Goal: Information Seeking & Learning: Learn about a topic

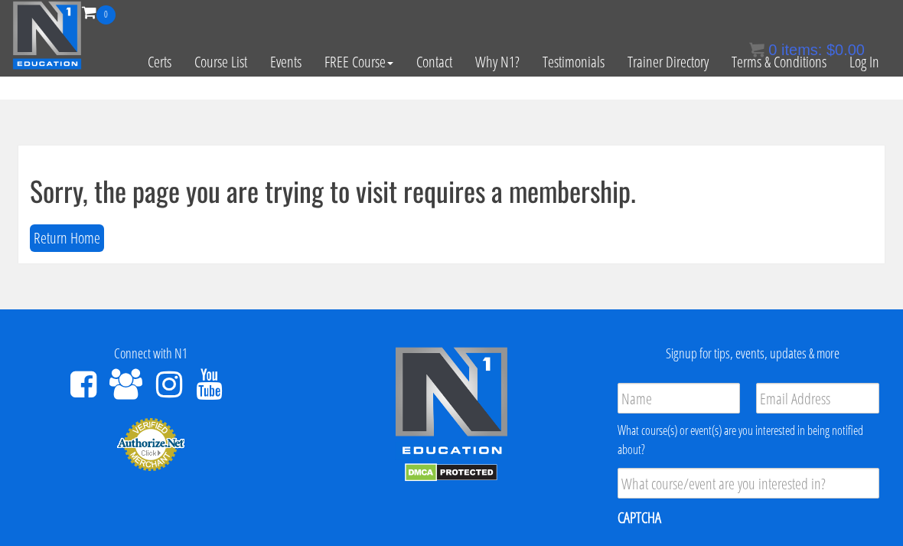
click at [864, 56] on bdi "$ 0.00" at bounding box center [846, 49] width 38 height 17
click at [877, 67] on link "Log In" at bounding box center [864, 61] width 53 height 75
click at [875, 59] on link "Log In" at bounding box center [864, 61] width 53 height 75
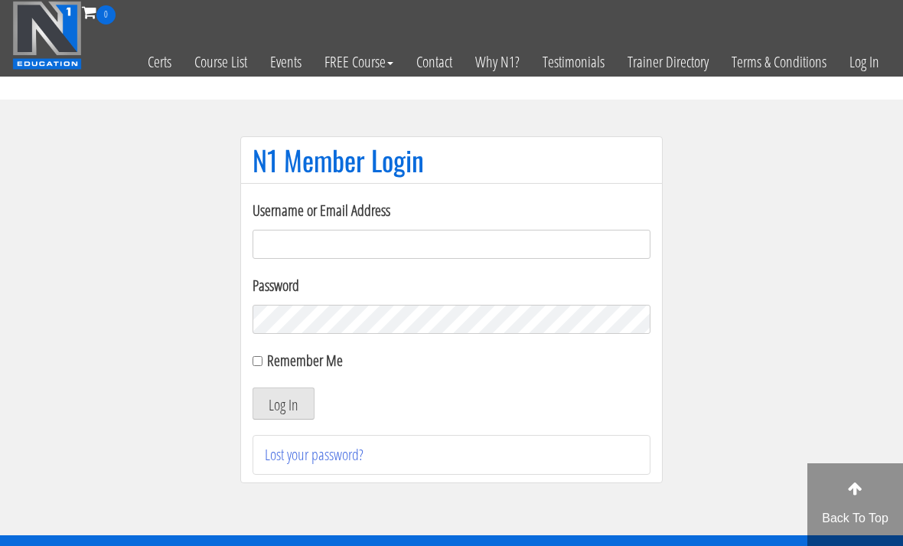
scroll to position [109, 0]
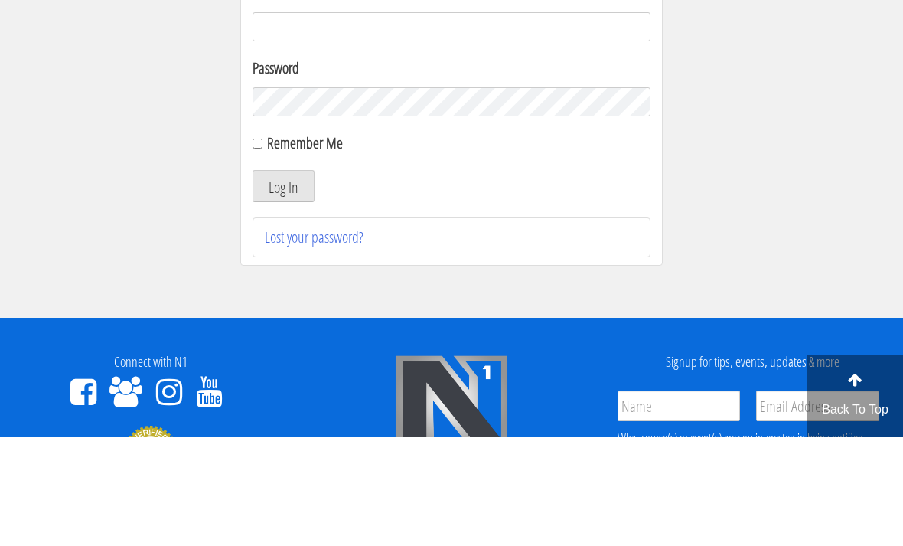
type input "[EMAIL_ADDRESS][DOMAIN_NAME]"
click at [283, 296] on button "Log In" at bounding box center [284, 295] width 62 height 32
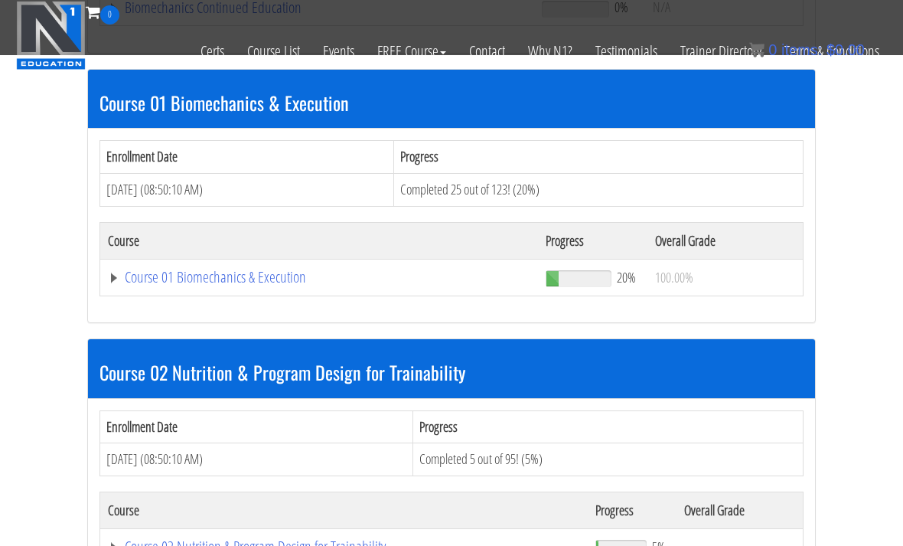
scroll to position [428, 0]
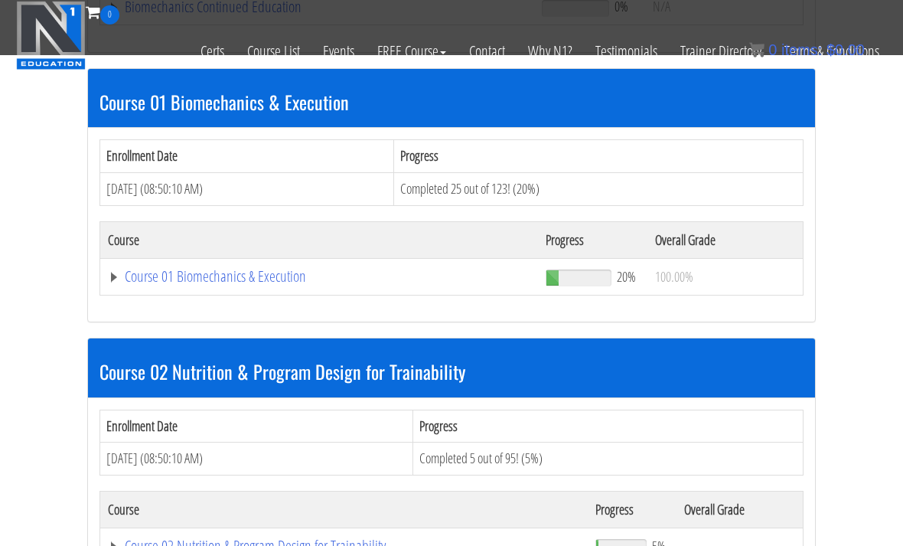
click at [297, 281] on link "Course 01 Biomechanics & Execution" at bounding box center [319, 276] width 423 height 15
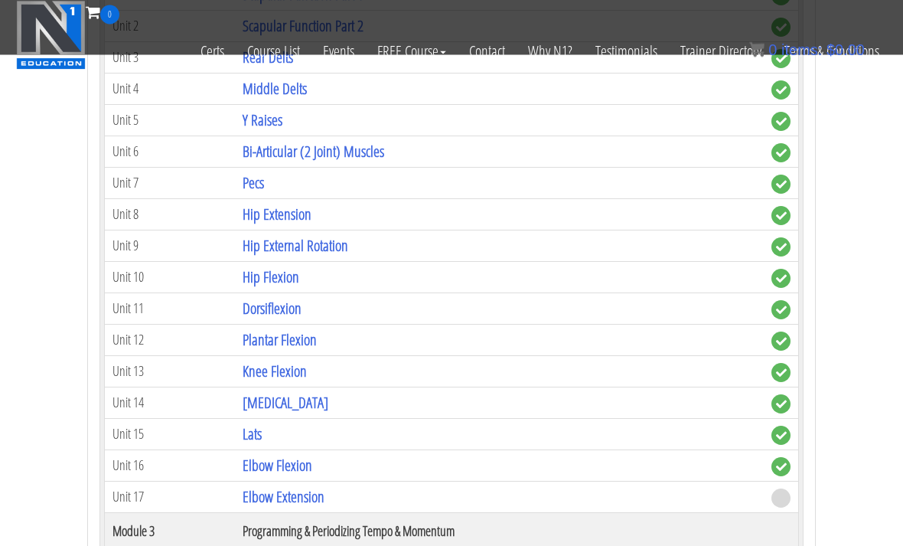
scroll to position [1106, 0]
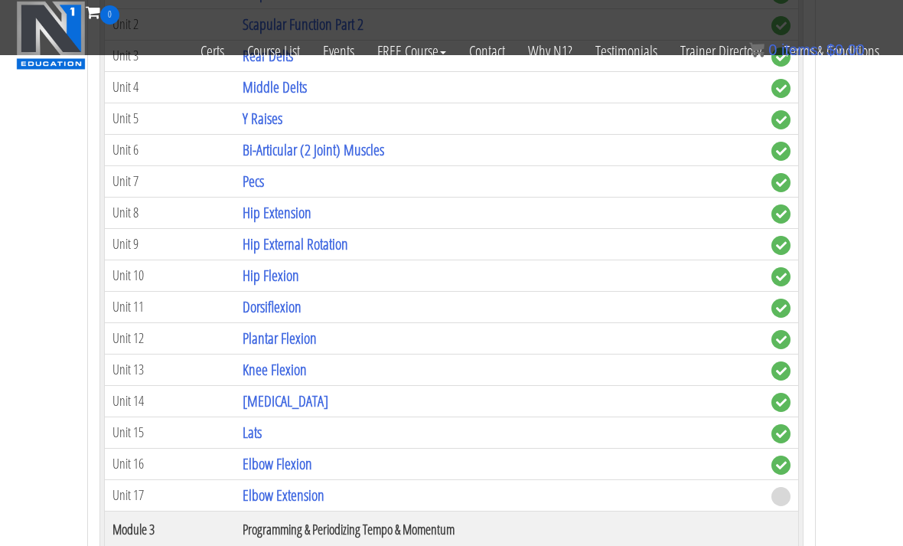
click at [303, 469] on link "Elbow Flexion" at bounding box center [278, 463] width 70 height 21
click at [302, 485] on link "Elbow Extension" at bounding box center [284, 495] width 82 height 21
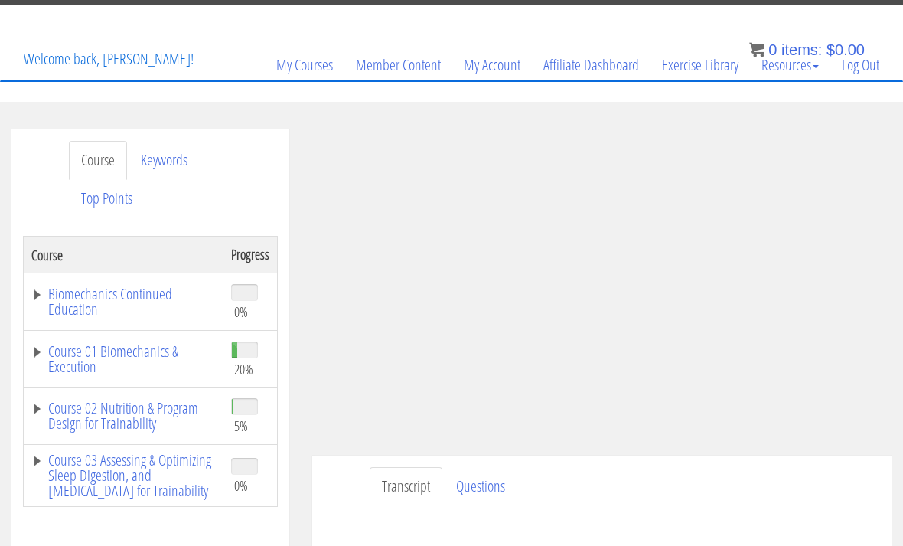
scroll to position [67, 0]
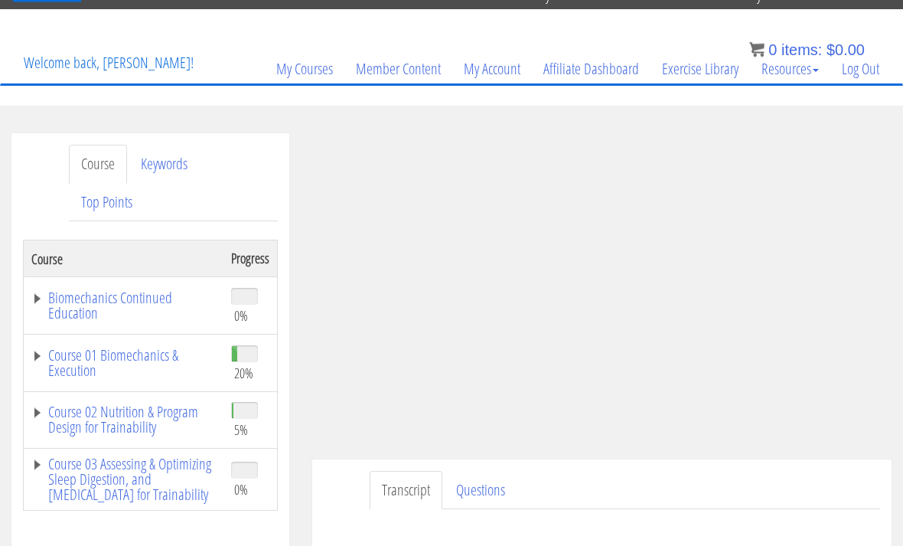
click at [70, 351] on link "Course 01 Biomechanics & Execution" at bounding box center [123, 363] width 185 height 31
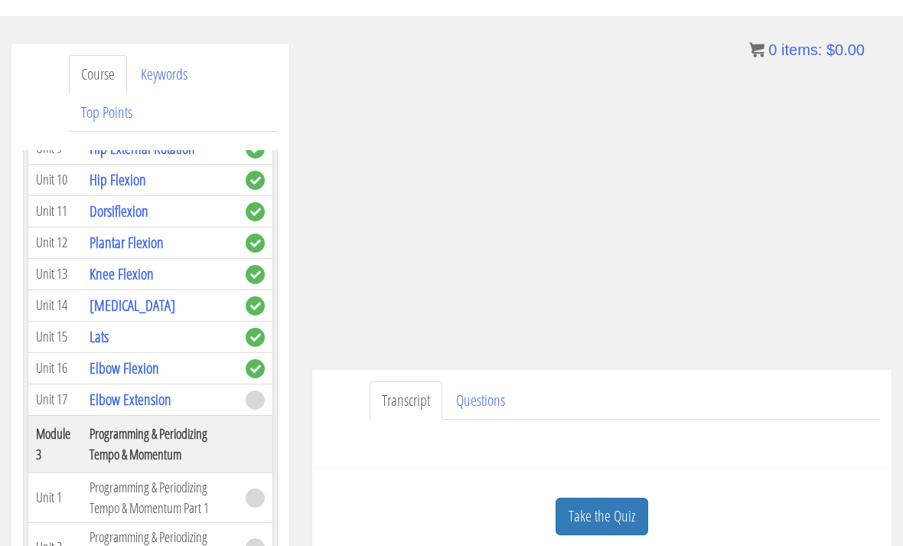
scroll to position [857, 0]
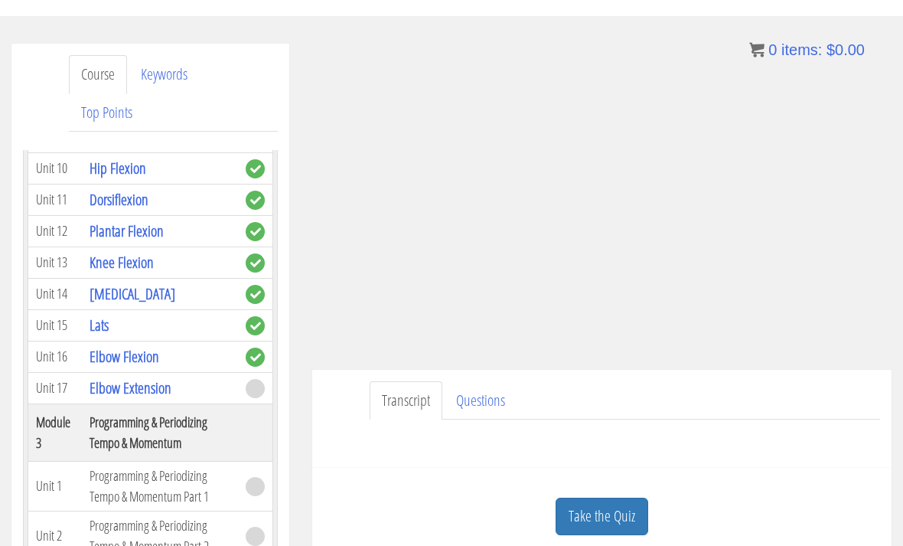
click at [118, 387] on link "Elbow Extension" at bounding box center [131, 387] width 82 height 21
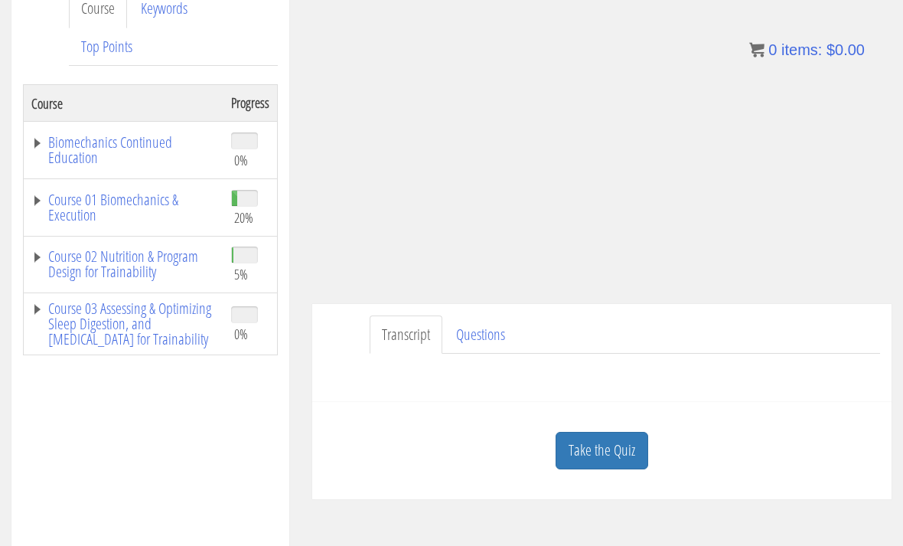
scroll to position [224, 0]
click at [626, 451] on link "Take the Quiz" at bounding box center [602, 450] width 93 height 38
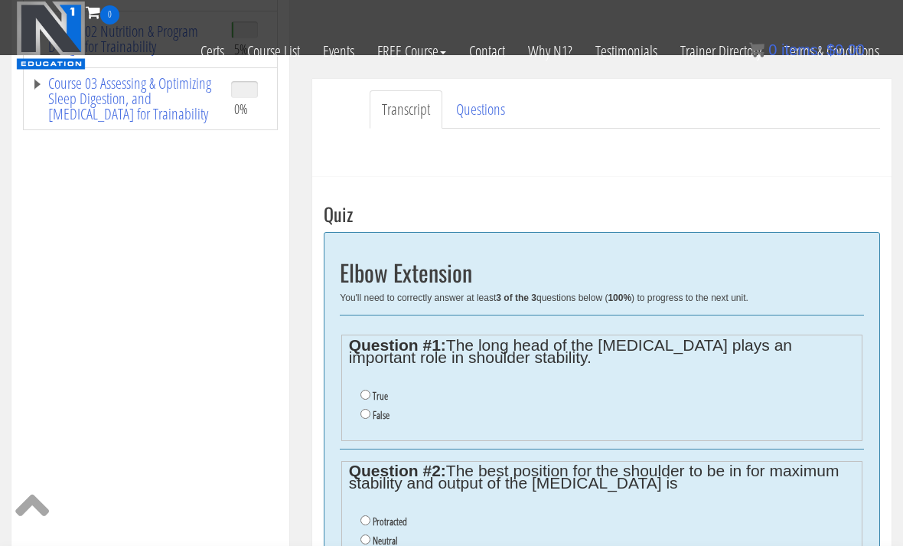
scroll to position [380, 0]
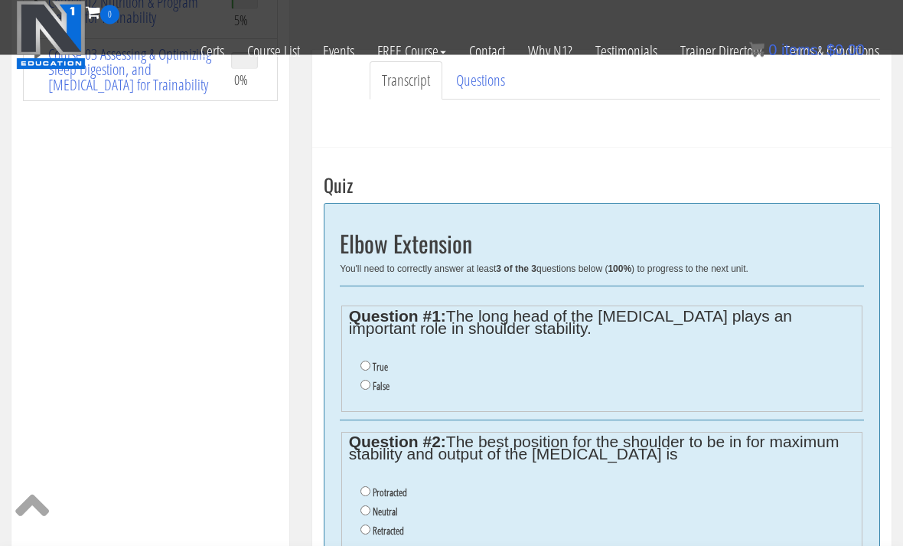
click at [363, 352] on ul "True False" at bounding box center [602, 378] width 507 height 54
click at [361, 364] on input "True" at bounding box center [366, 366] width 10 height 10
radio input "true"
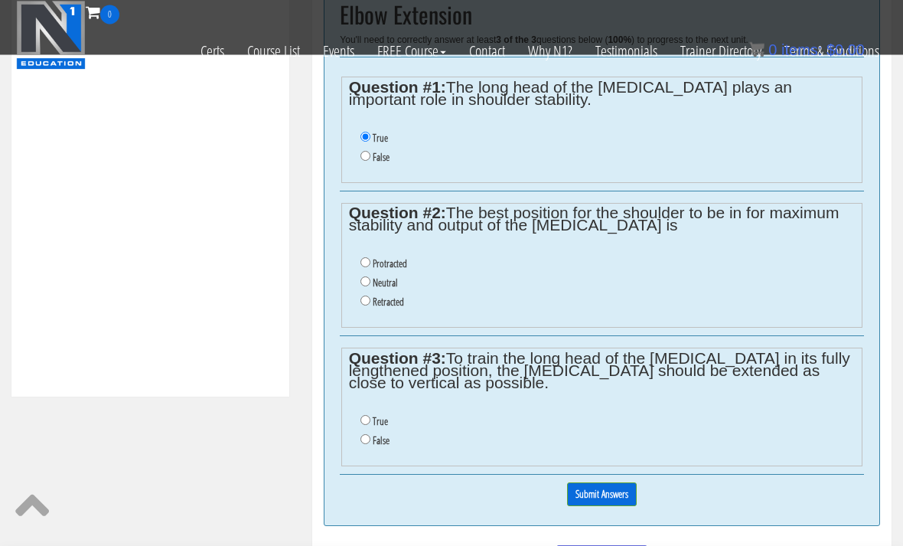
scroll to position [609, 0]
click at [370, 282] on input "Neutral" at bounding box center [366, 281] width 10 height 10
radio input "true"
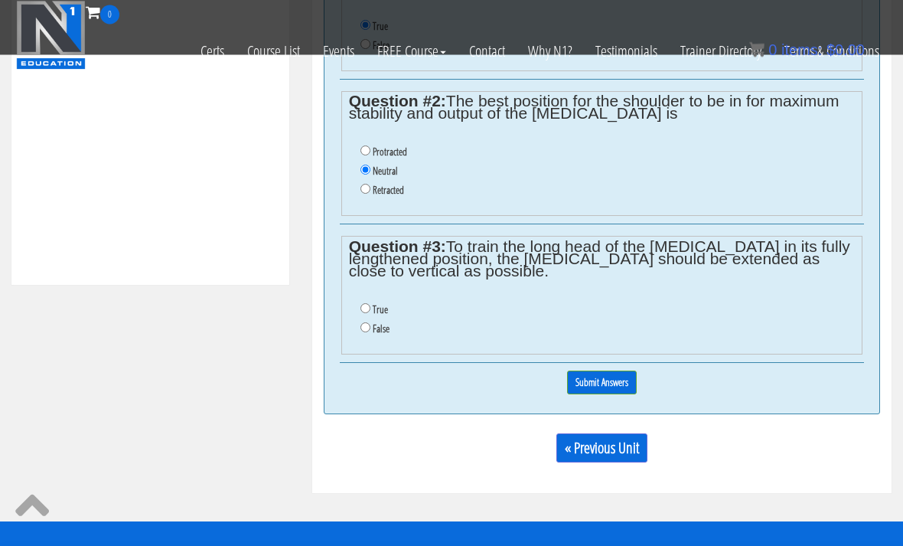
scroll to position [722, 0]
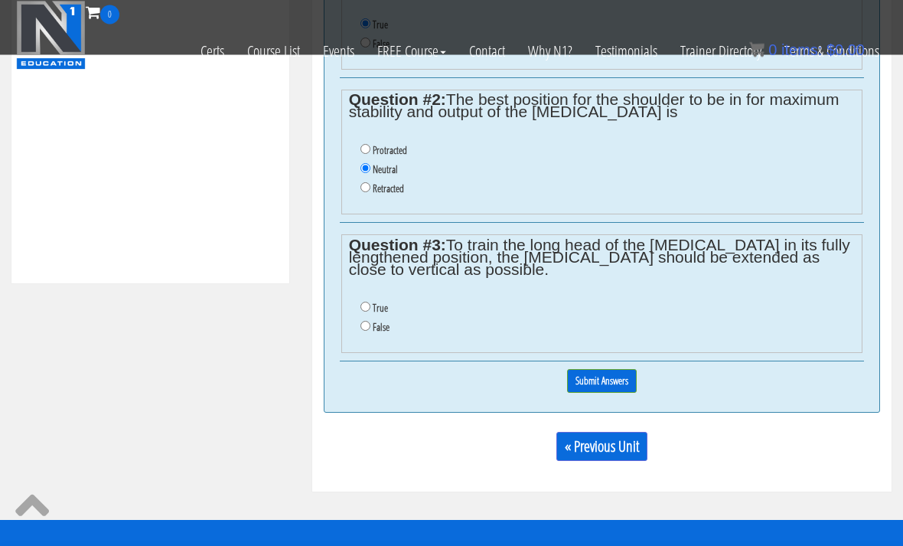
click at [356, 338] on ul "True False" at bounding box center [602, 319] width 507 height 54
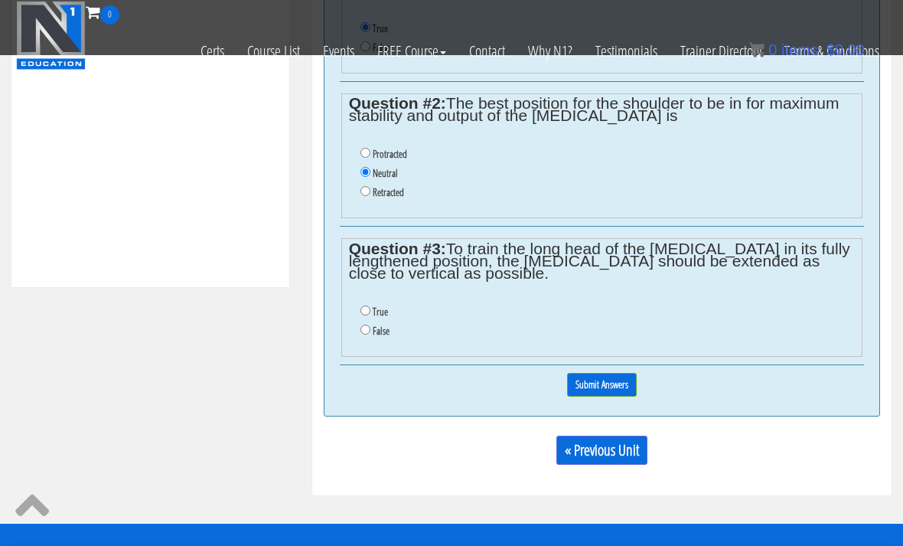
click at [371, 334] on input "False" at bounding box center [366, 330] width 10 height 10
radio input "true"
click at [587, 397] on input "Submit Answers" at bounding box center [602, 385] width 70 height 24
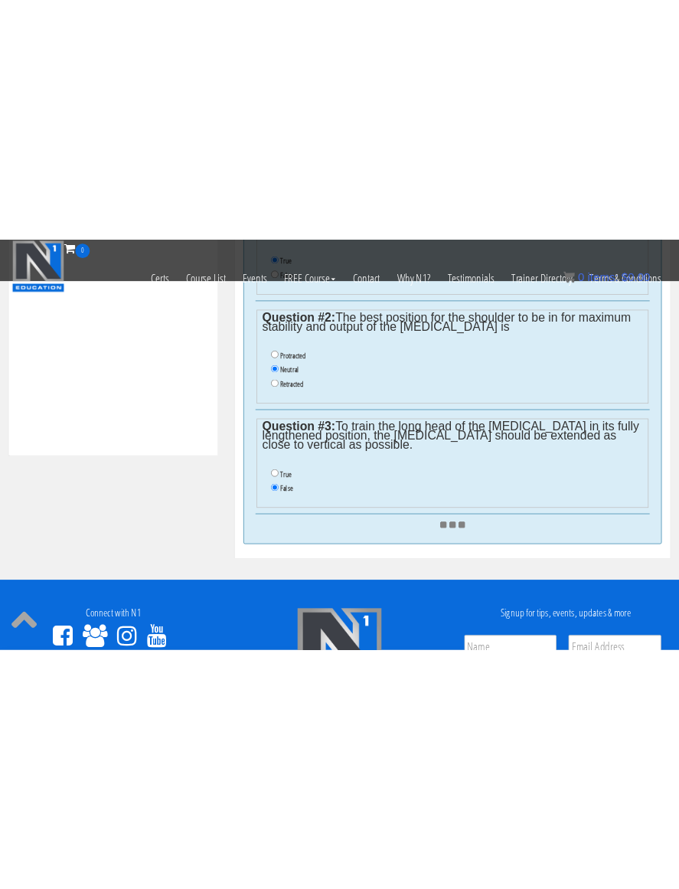
scroll to position [553, 0]
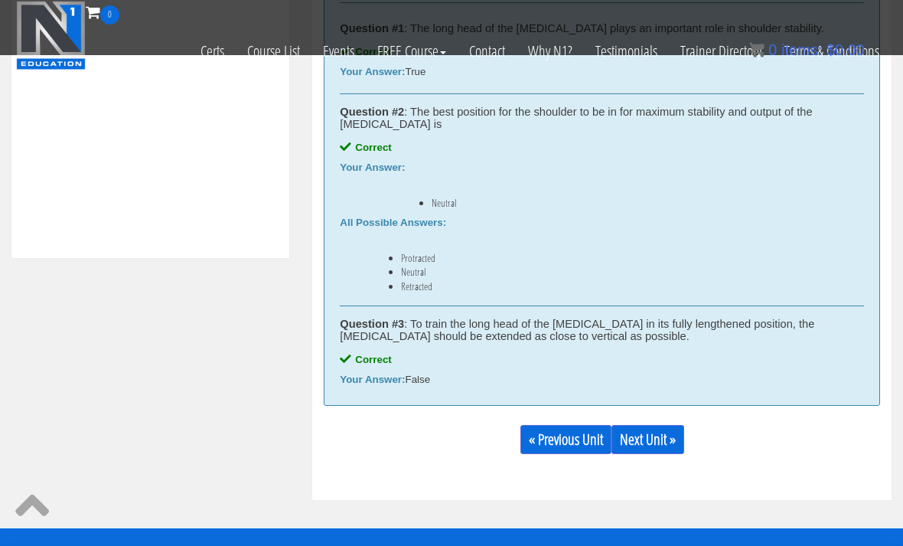
scroll to position [755, 0]
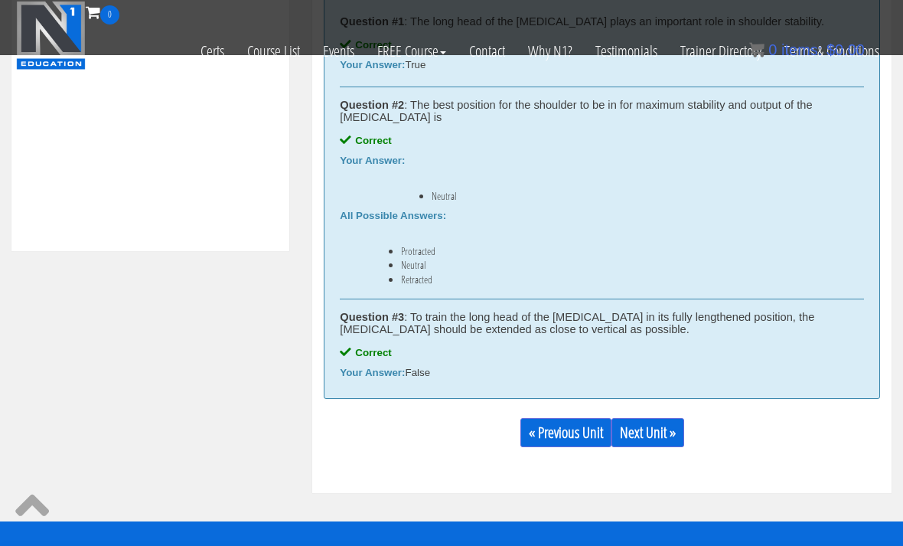
click at [669, 428] on link "Next Unit »" at bounding box center [648, 432] width 73 height 29
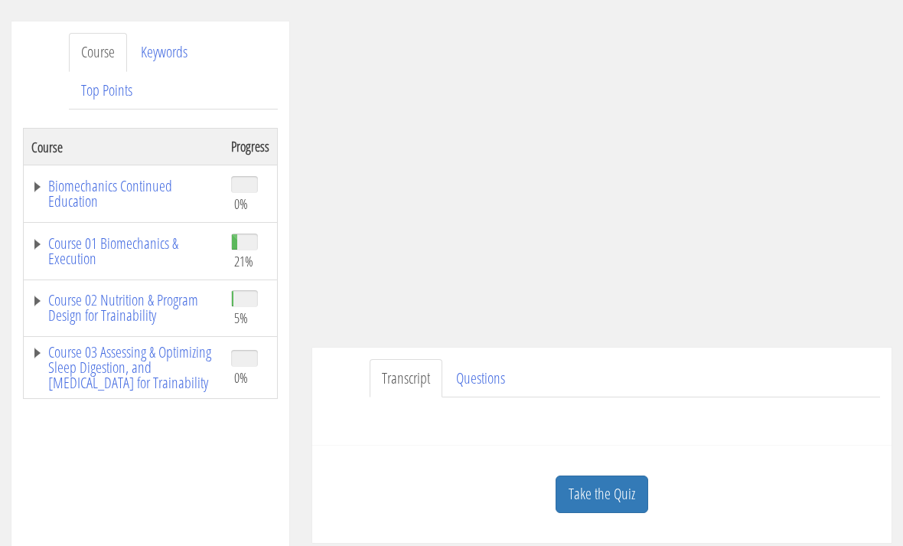
scroll to position [181, 0]
click at [57, 254] on link "Course 01 Biomechanics & Execution" at bounding box center [123, 249] width 185 height 31
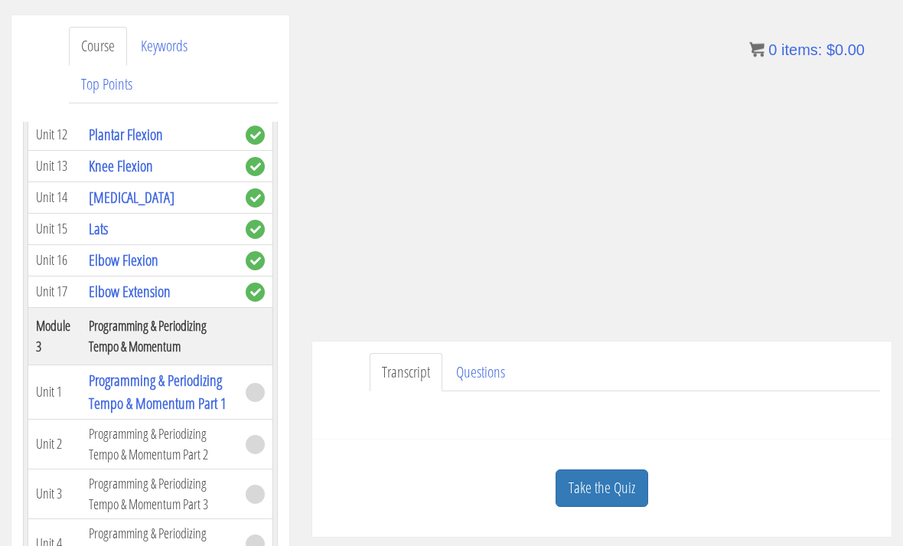
scroll to position [187, 0]
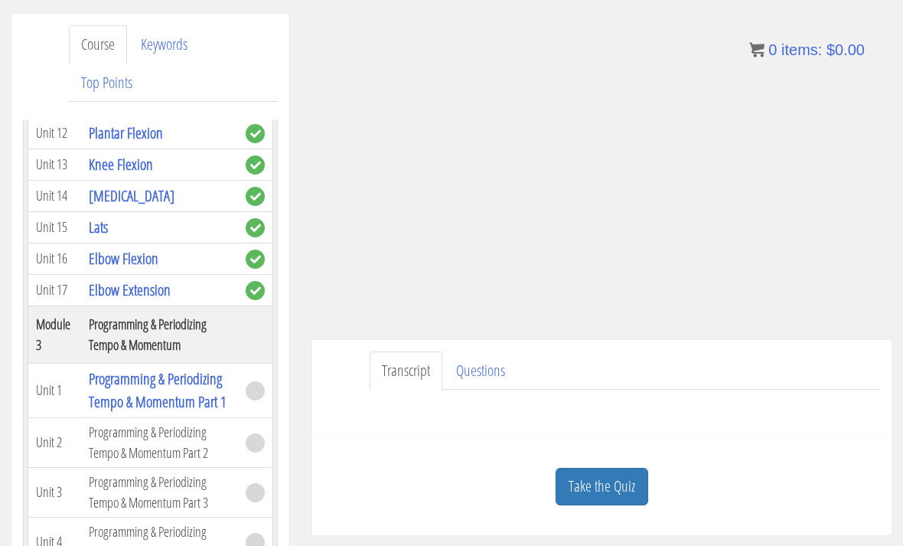
click at [444, 363] on link "Questions" at bounding box center [480, 370] width 73 height 39
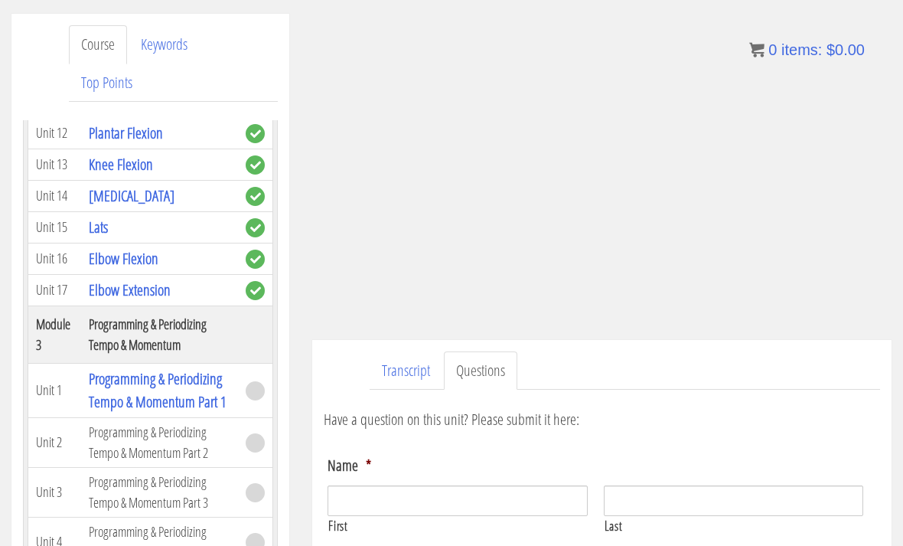
click at [413, 361] on link "Transcript" at bounding box center [406, 370] width 73 height 39
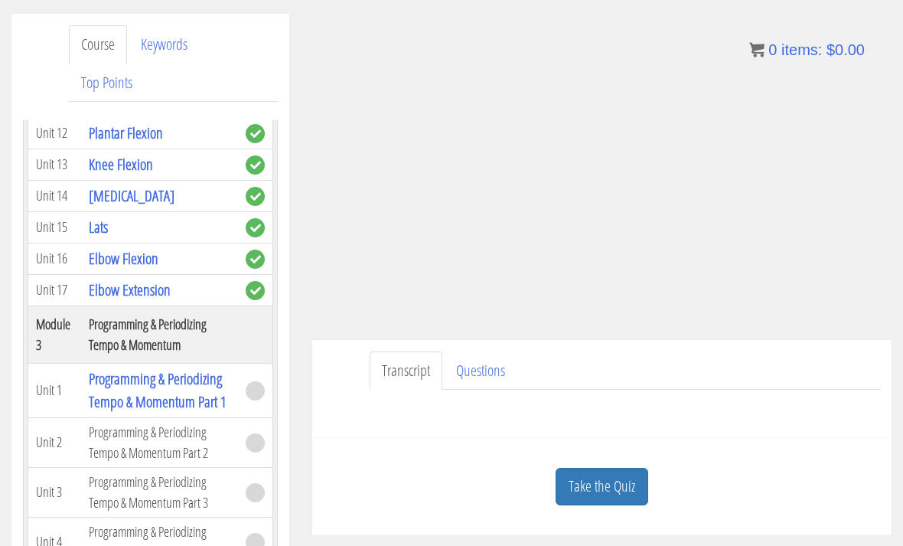
click at [478, 374] on link "Questions" at bounding box center [480, 370] width 73 height 39
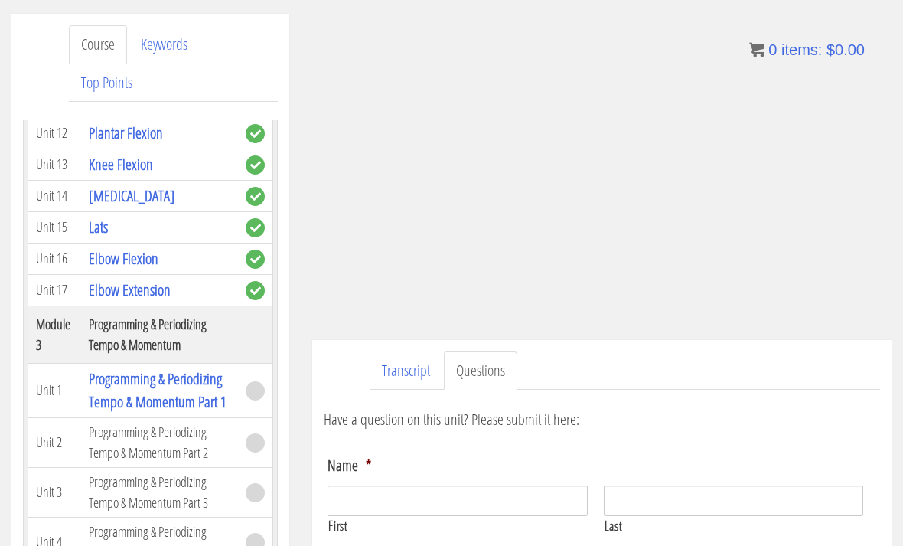
click at [420, 371] on link "Transcript" at bounding box center [406, 370] width 73 height 39
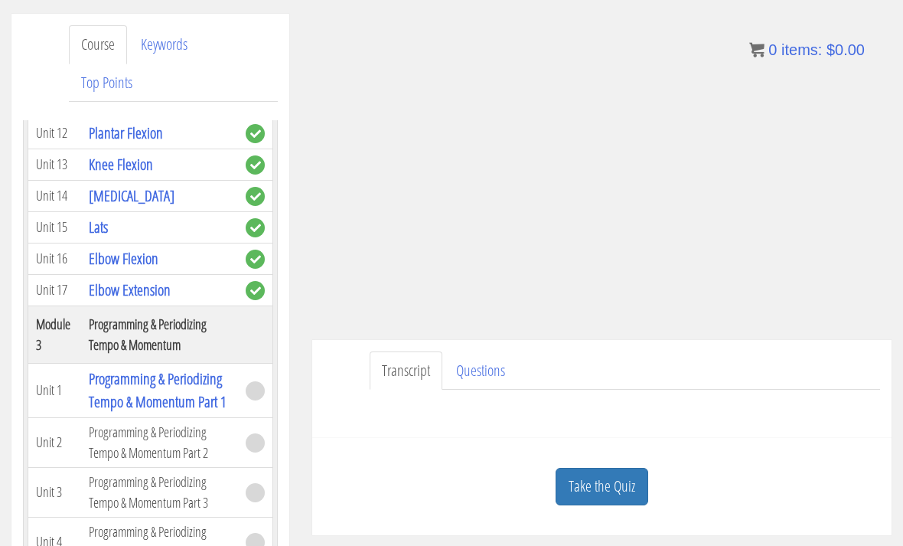
click at [619, 500] on link "Take the Quiz" at bounding box center [602, 487] width 93 height 38
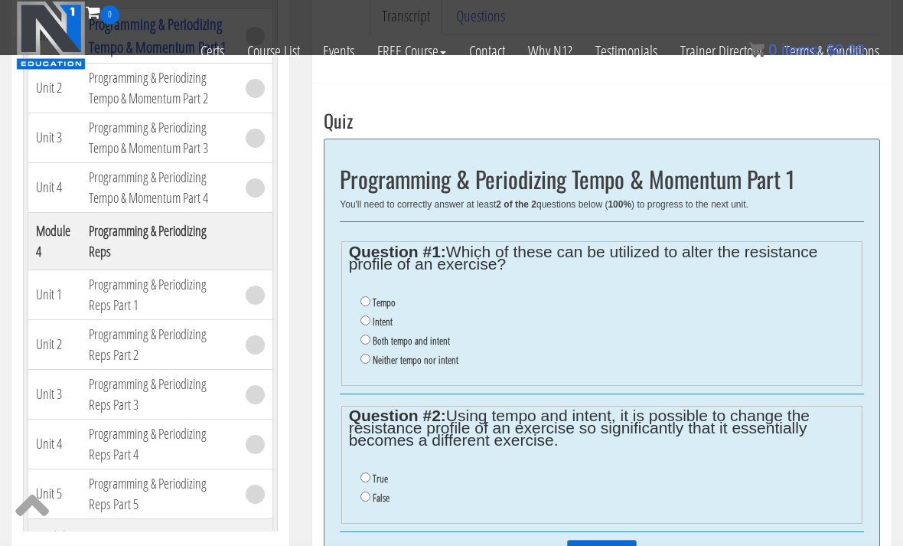
scroll to position [454, 0]
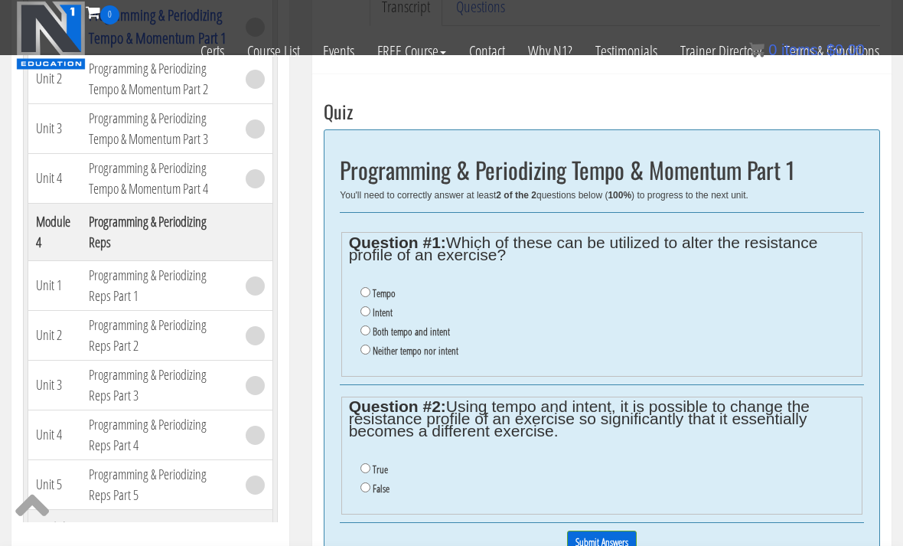
click at [368, 324] on li "Both tempo and intent" at bounding box center [608, 331] width 495 height 19
click at [368, 343] on li "Neither tempo nor intent" at bounding box center [608, 350] width 495 height 19
click at [363, 328] on input "Both tempo and intent" at bounding box center [366, 330] width 10 height 10
radio input "true"
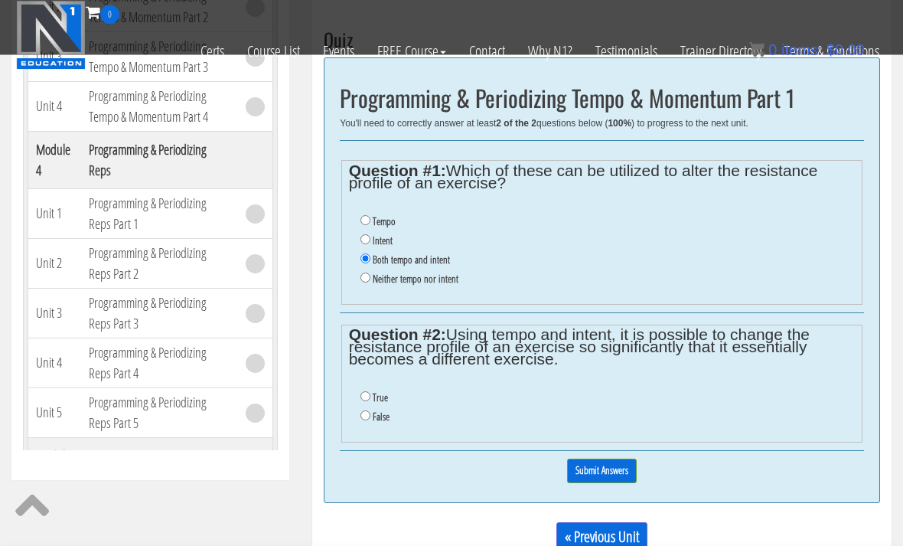
scroll to position [526, 0]
click at [363, 385] on ul "True False" at bounding box center [602, 407] width 507 height 54
click at [362, 398] on input "True" at bounding box center [366, 396] width 10 height 10
radio input "true"
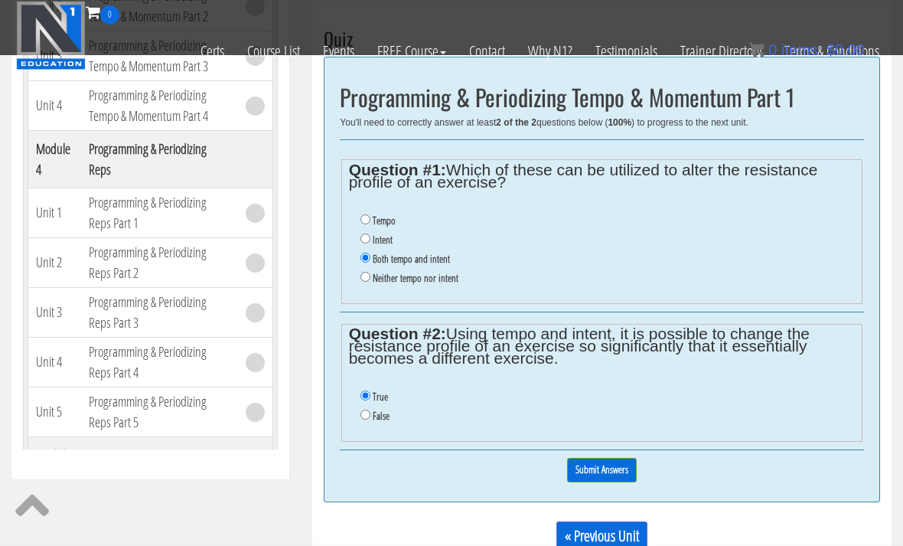
click at [589, 482] on input "Submit Answers" at bounding box center [602, 470] width 70 height 24
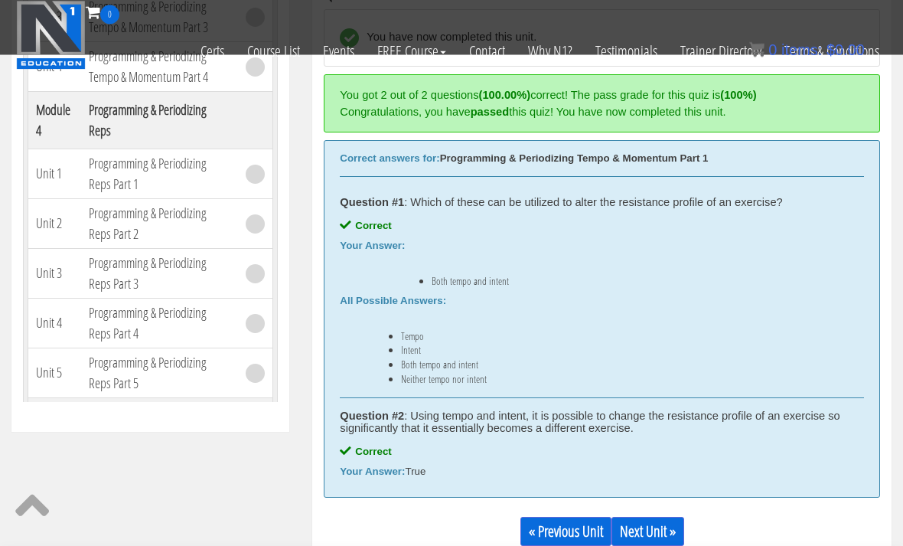
scroll to position [578, 0]
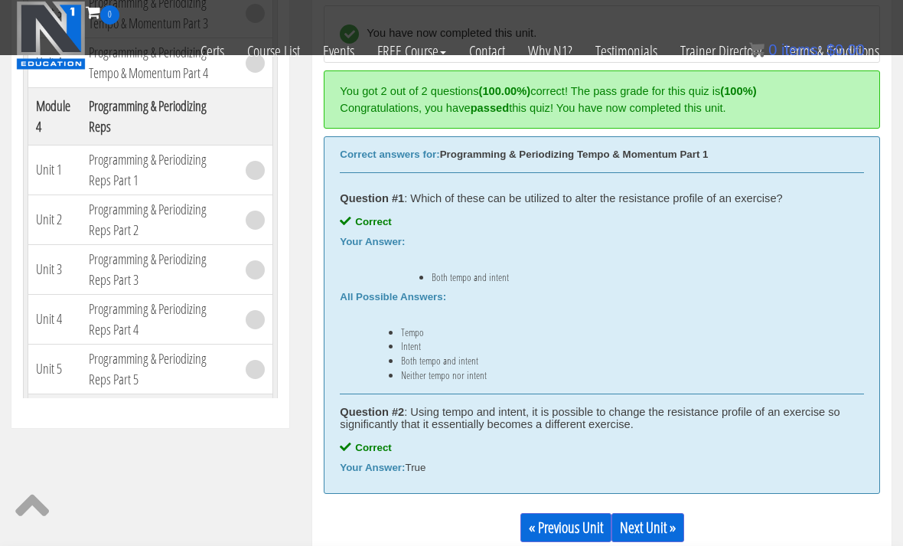
click at [674, 529] on link "Next Unit »" at bounding box center [648, 527] width 73 height 29
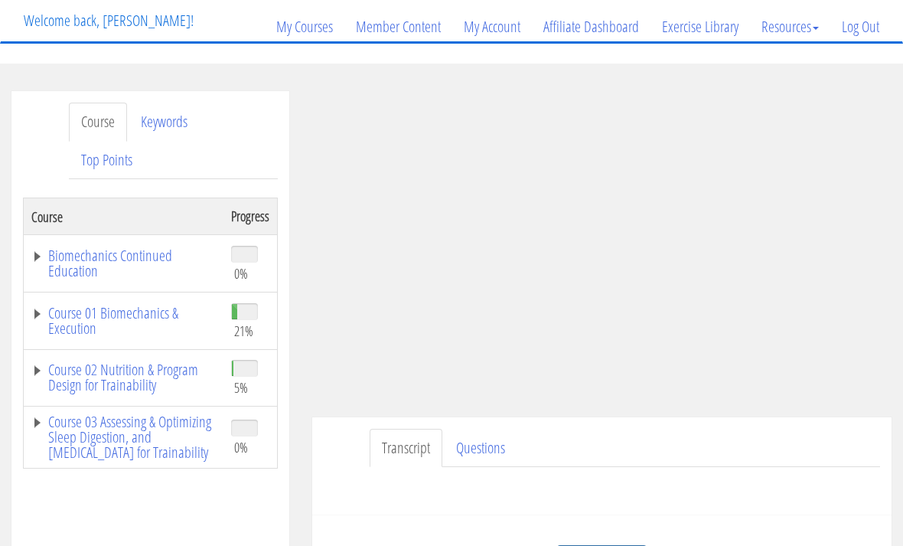
scroll to position [96, 0]
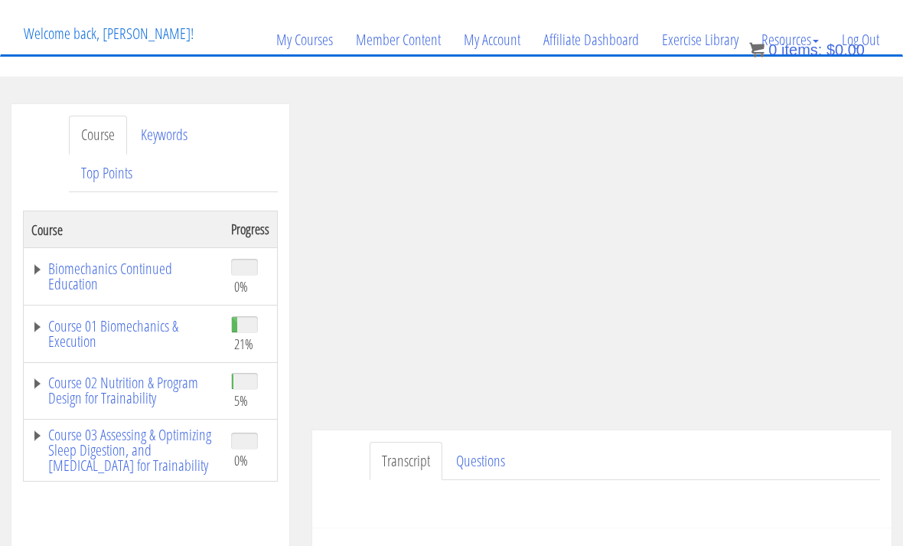
click at [66, 337] on link "Course 01 Biomechanics & Execution" at bounding box center [123, 333] width 185 height 31
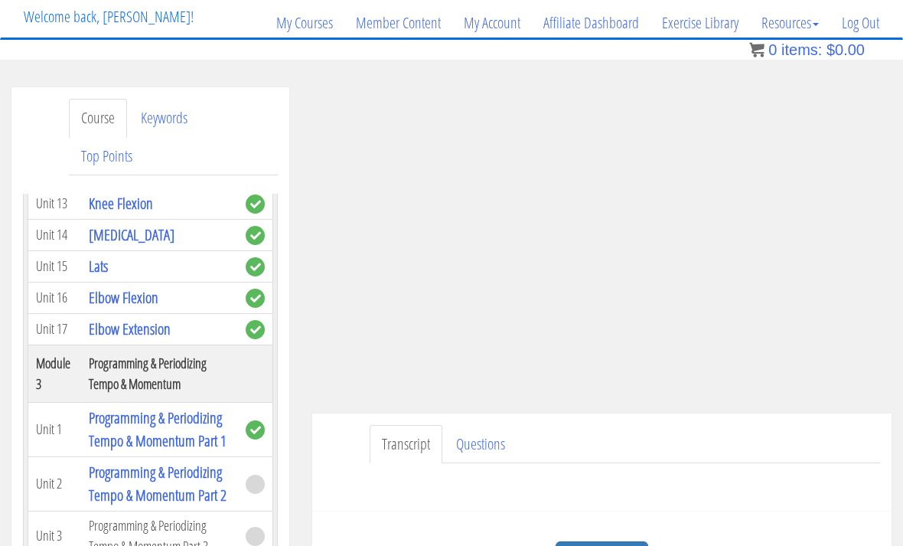
scroll to position [991, 0]
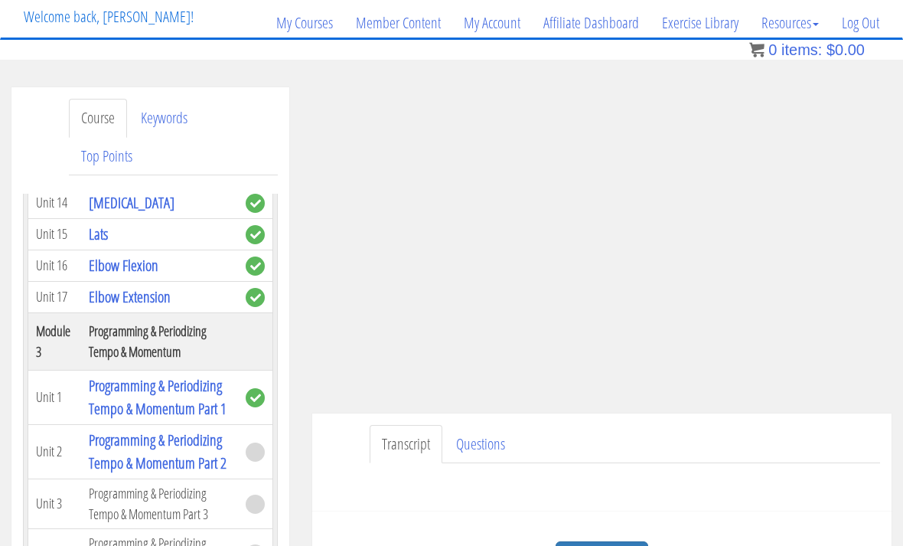
click at [116, 473] on link "Programming & Periodizing Tempo & Momentum Part 2" at bounding box center [158, 451] width 138 height 44
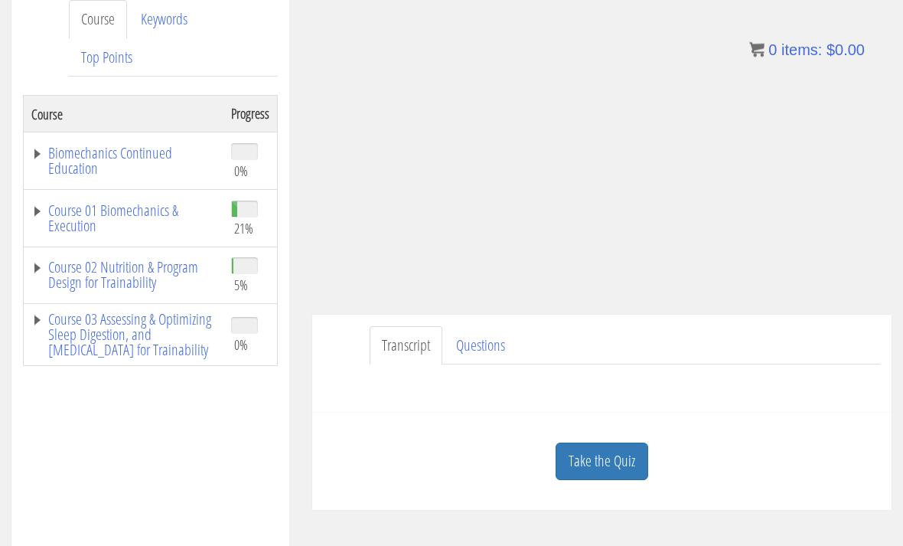
scroll to position [212, 0]
click at [52, 215] on link "Course 01 Biomechanics & Execution" at bounding box center [123, 218] width 185 height 31
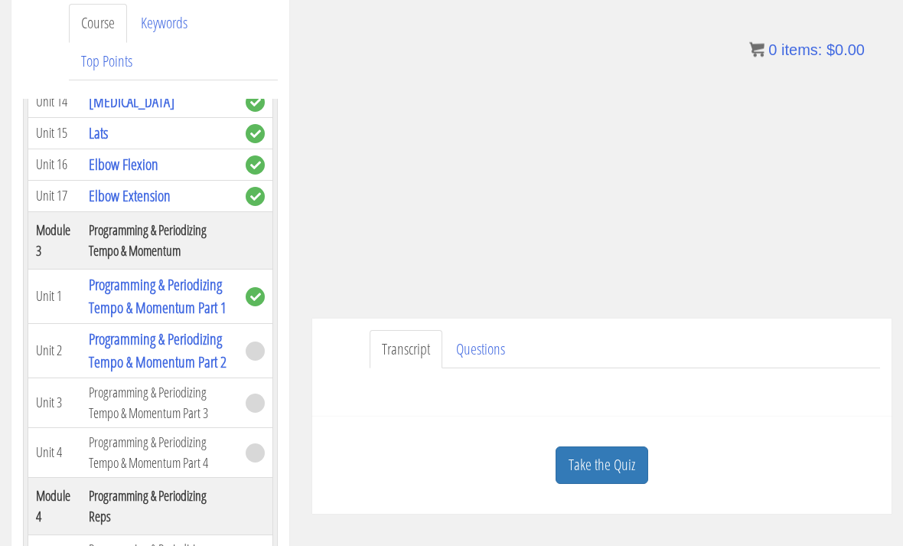
scroll to position [210, 0]
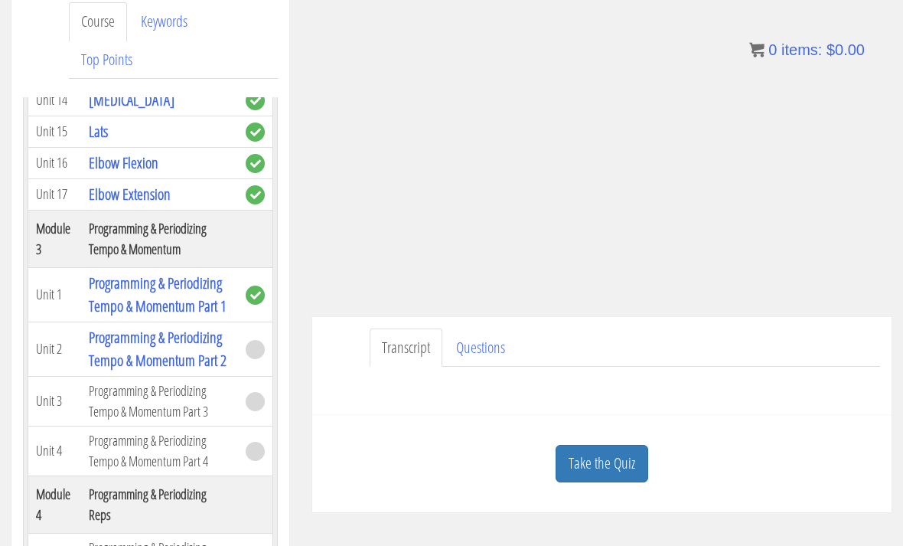
click at [632, 452] on link "Take the Quiz" at bounding box center [602, 464] width 93 height 38
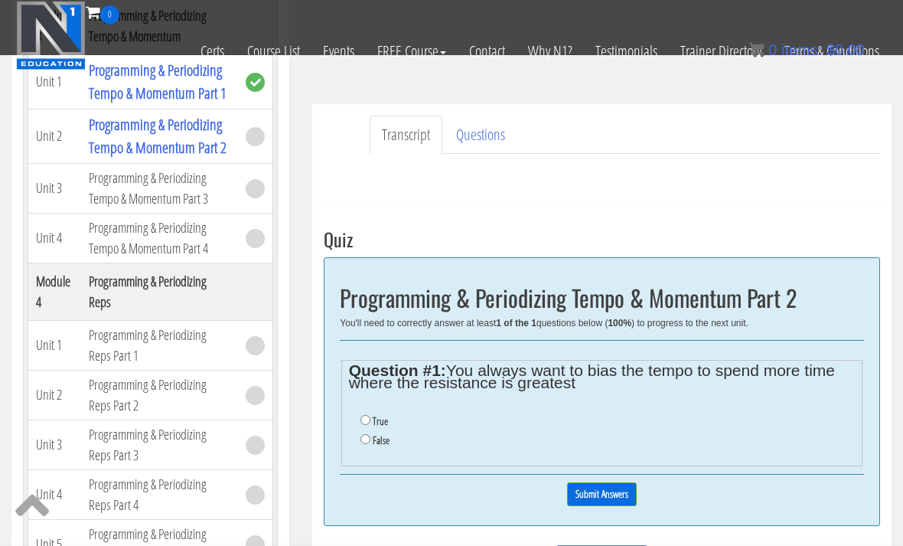
scroll to position [343, 0]
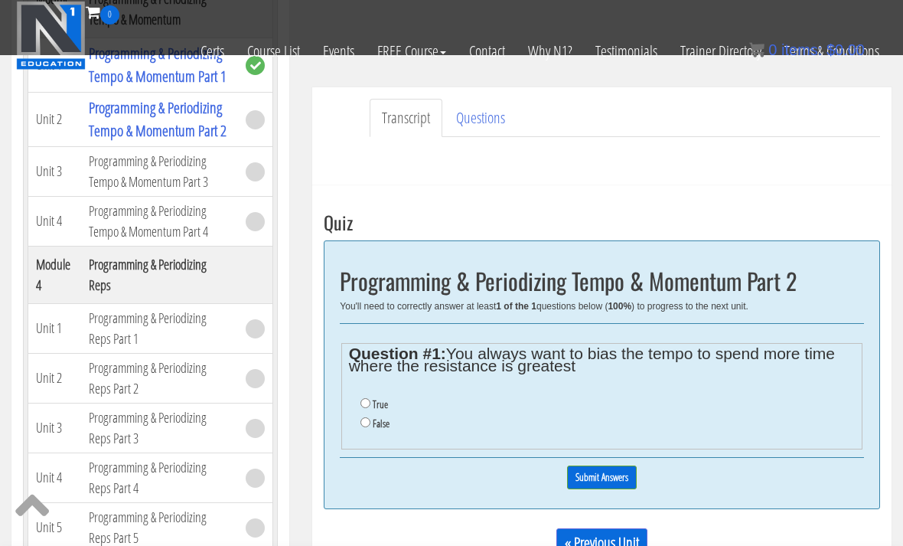
click at [376, 427] on label "False" at bounding box center [381, 423] width 17 height 12
click at [371, 427] on input "False" at bounding box center [366, 422] width 10 height 10
radio input "true"
click at [616, 466] on div "0% Submit Answers" at bounding box center [602, 477] width 524 height 39
click at [613, 478] on input "Submit Answers" at bounding box center [602, 477] width 70 height 24
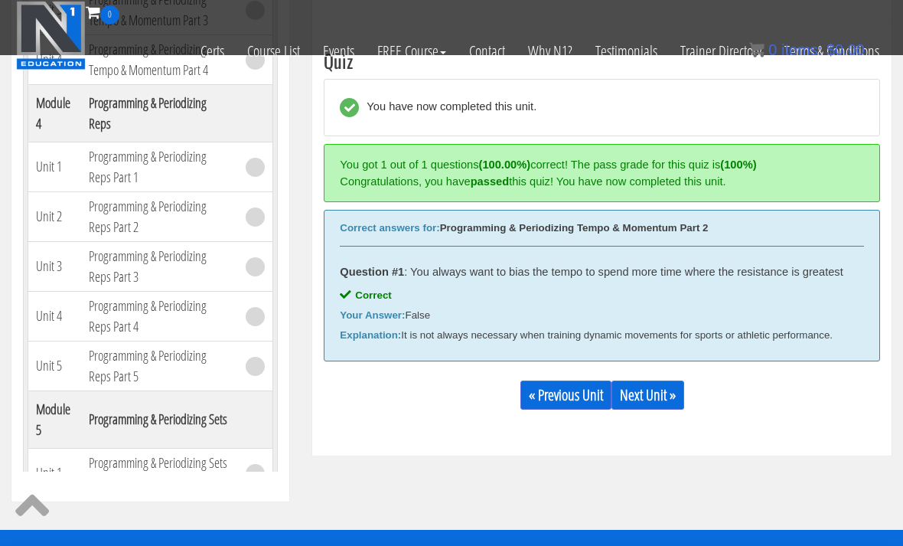
scroll to position [505, 0]
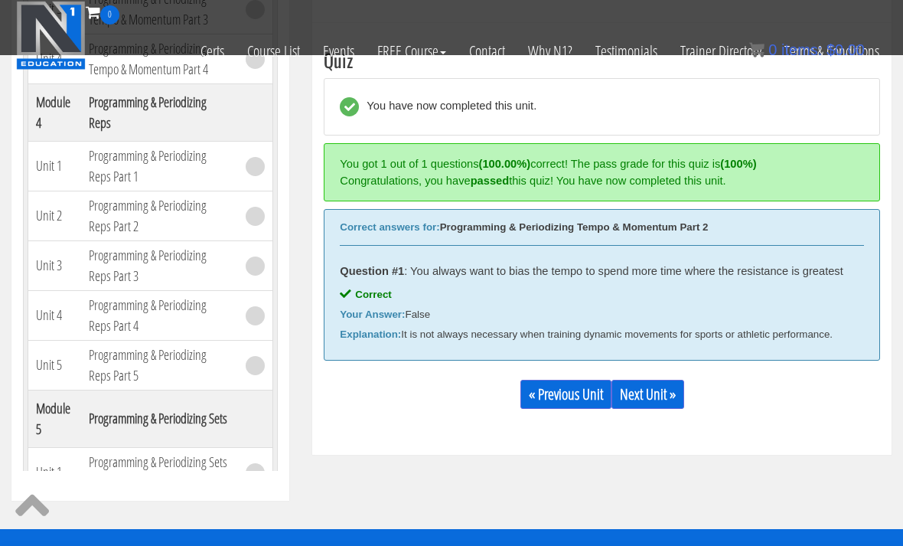
click at [668, 401] on link "Next Unit »" at bounding box center [648, 394] width 73 height 29
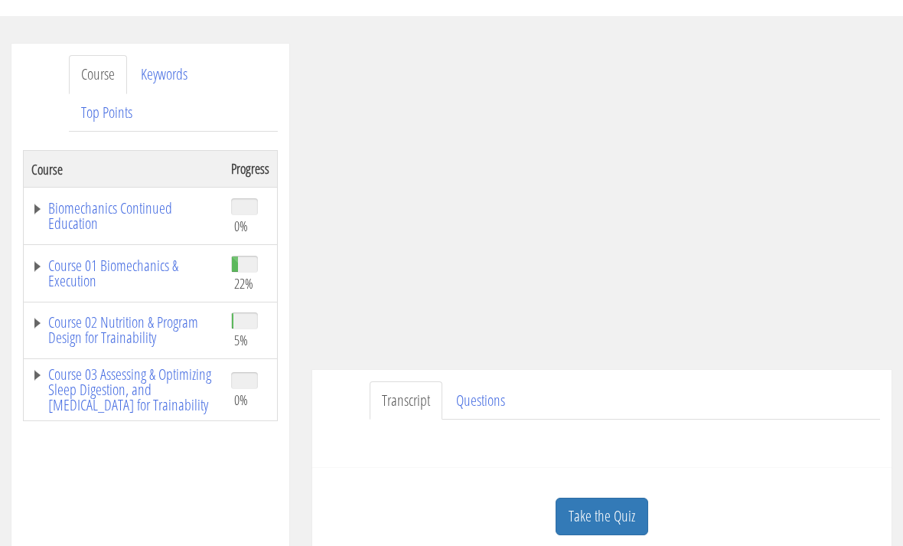
scroll to position [157, 0]
click at [162, 261] on link "Course 01 Biomechanics & Execution" at bounding box center [123, 273] width 185 height 31
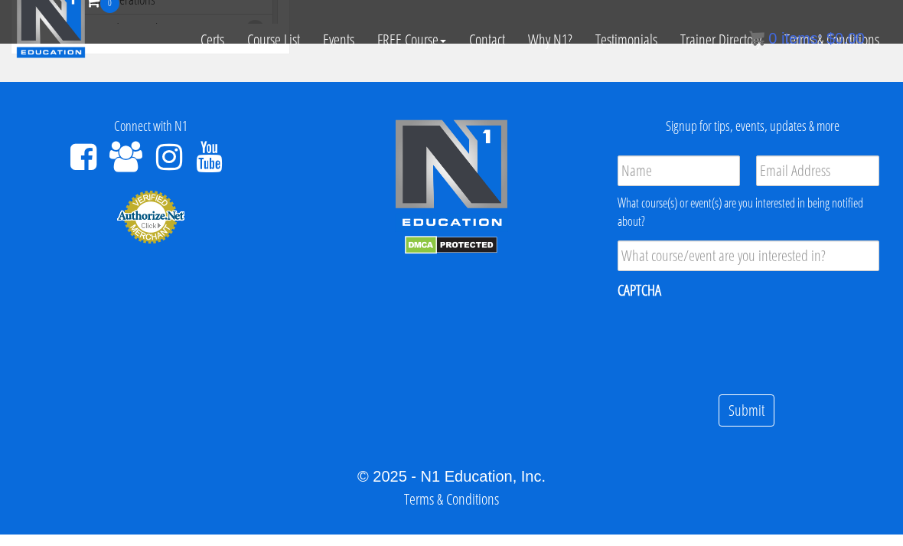
scroll to position [3708, 0]
